Goal: Transaction & Acquisition: Purchase product/service

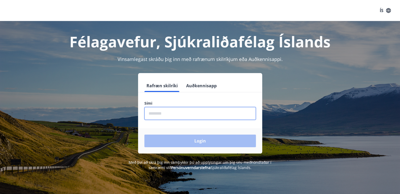
click at [177, 114] on input "phone" at bounding box center [199, 113] width 111 height 13
type input "********"
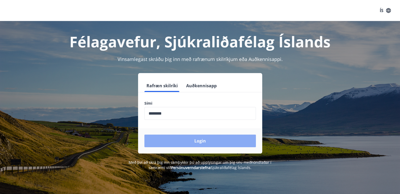
click at [199, 139] on button "Login" at bounding box center [199, 141] width 111 height 13
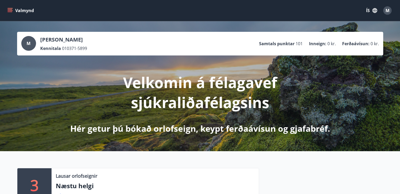
drag, startPoint x: 10, startPoint y: 8, endPoint x: 21, endPoint y: 14, distance: 12.7
click at [10, 8] on button "Valmynd" at bounding box center [21, 10] width 30 height 9
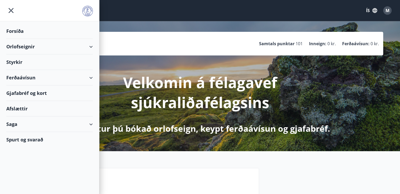
click at [90, 78] on div "Ferðaávísun" at bounding box center [49, 78] width 86 height 16
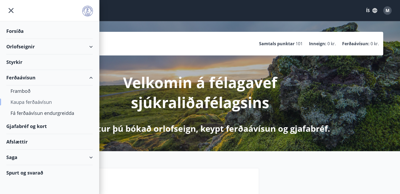
click at [47, 102] on div "Kaupa ferðaávísun" at bounding box center [50, 101] width 78 height 11
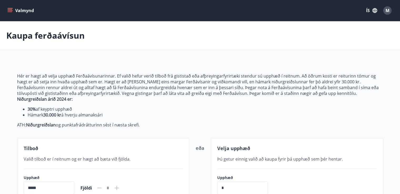
click at [8, 11] on icon "menu" at bounding box center [9, 10] width 5 height 5
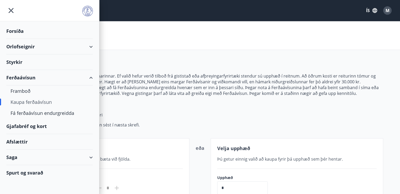
click at [37, 124] on div "Gjafabréf og kort" at bounding box center [49, 127] width 86 height 16
